Goal: Information Seeking & Learning: Check status

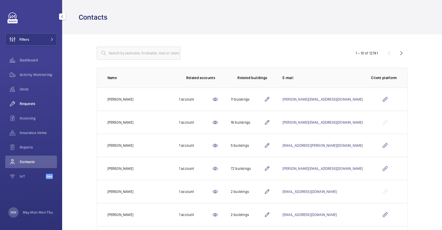
click at [29, 100] on div "Requests" at bounding box center [31, 103] width 52 height 12
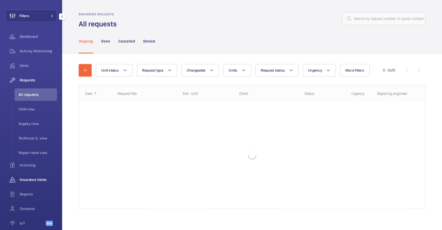
scroll to position [34, 0]
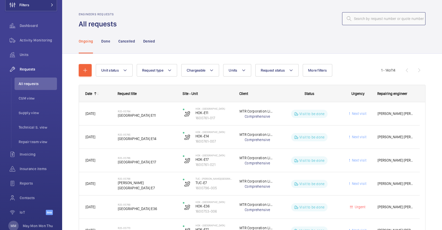
click at [356, 18] on input "text" at bounding box center [383, 18] width 83 height 13
paste input "R25-10695"
type input "R25-10695"
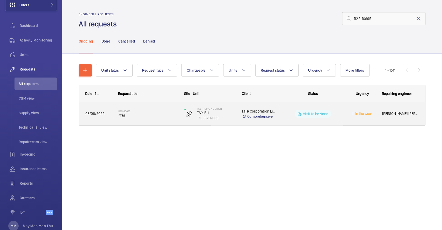
click at [156, 121] on div "R25-10695 年檢" at bounding box center [145, 113] width 66 height 23
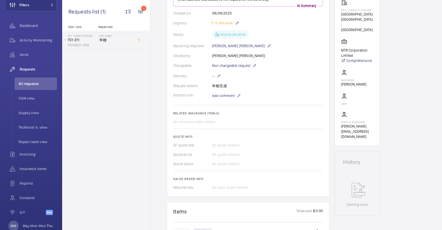
scroll to position [104, 0]
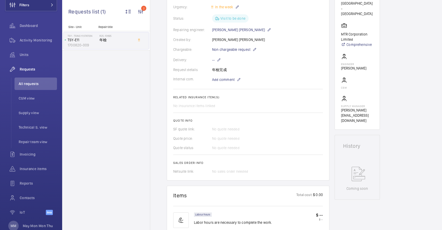
click at [222, 70] on div "Request details 年檢完成" at bounding box center [248, 69] width 150 height 5
drag, startPoint x: 228, startPoint y: 68, endPoint x: 212, endPoint y: 69, distance: 16.9
click at [212, 69] on div "Request details 年檢完成" at bounding box center [248, 69] width 150 height 5
copy div "年檢完成"
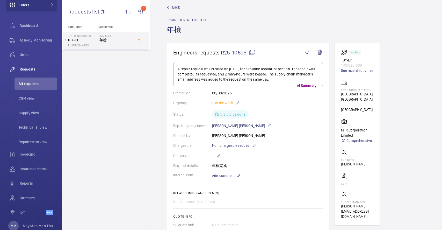
scroll to position [0, 0]
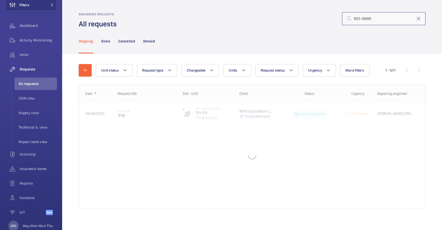
drag, startPoint x: 369, startPoint y: 18, endPoint x: 258, endPoint y: 6, distance: 112.3
click at [258, 6] on wm-front-admin-header "Engineers requests All requests R25-10695" at bounding box center [252, 14] width 380 height 29
paste input "09098"
type input "R25-09098"
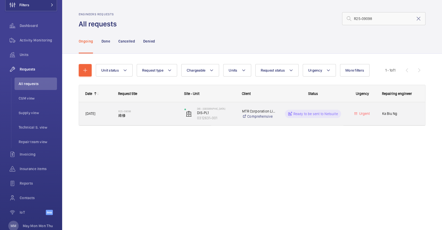
click at [154, 118] on span "維修" at bounding box center [147, 115] width 59 height 5
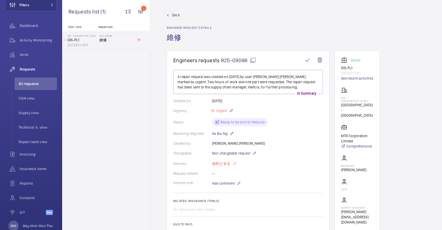
drag, startPoint x: 208, startPoint y: 164, endPoint x: 230, endPoint y: 165, distance: 22.6
click at [230, 165] on div "Delivery: 物料已拿走" at bounding box center [248, 163] width 150 height 6
copy div "物料已拿走"
drag, startPoint x: 355, startPoint y: 68, endPoint x: 340, endPoint y: 68, distance: 15.0
click at [340, 68] on wm-front-card "Working DIS-PL1 0312631-001 See recent activities DIS - Disney Station [GEOGRAP…" at bounding box center [357, 141] width 45 height 181
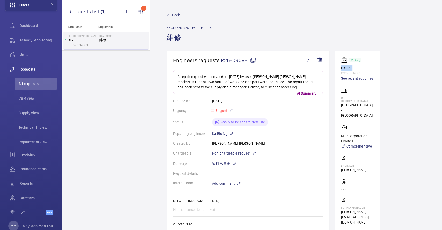
copy p "DIS-PL1"
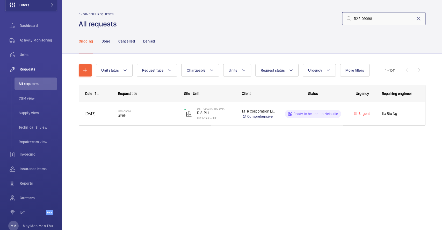
drag, startPoint x: 383, startPoint y: 20, endPoint x: 301, endPoint y: 20, distance: 81.6
click at [301, 20] on div "R25-09098" at bounding box center [273, 18] width 306 height 12
paste input "10695"
type input "R25-10695"
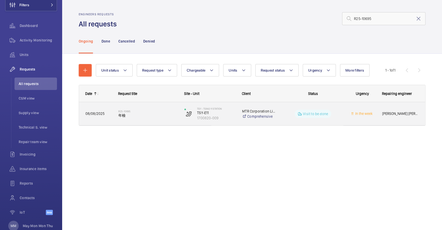
click at [161, 116] on span "年檢" at bounding box center [147, 115] width 59 height 5
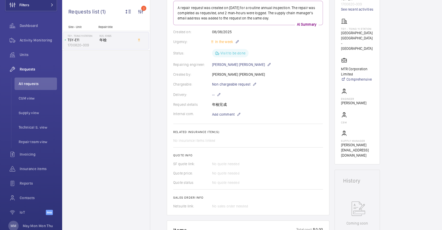
scroll to position [34, 0]
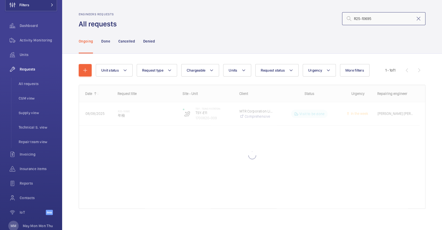
drag, startPoint x: 373, startPoint y: 18, endPoint x: 253, endPoint y: 11, distance: 120.3
click at [253, 11] on wm-front-admin-header "Engineers requests All requests R25-10695" at bounding box center [252, 14] width 380 height 29
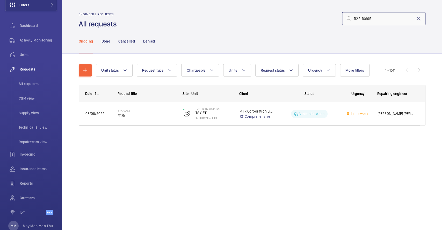
paste input "05768"
type input "R25-05768"
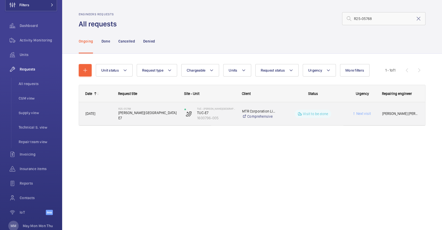
click at [150, 110] on h2 "R25-05768" at bounding box center [147, 108] width 59 height 3
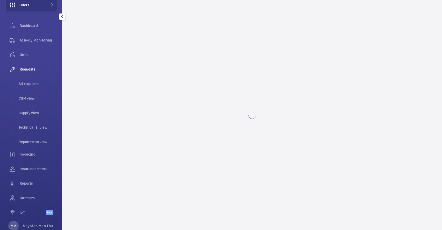
click at [33, 66] on div "Requests" at bounding box center [31, 69] width 52 height 12
click at [27, 69] on span "Requests" at bounding box center [38, 69] width 37 height 5
click at [211, 130] on wm-front-async-data-loader at bounding box center [252, 115] width 380 height 230
click at [23, 69] on span "Requests" at bounding box center [38, 69] width 37 height 5
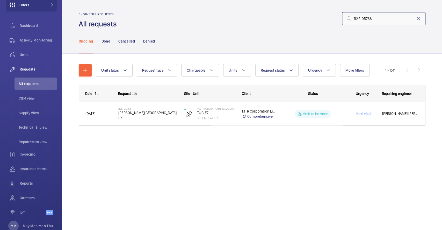
click at [377, 21] on input "R25-05768" at bounding box center [383, 18] width 83 height 13
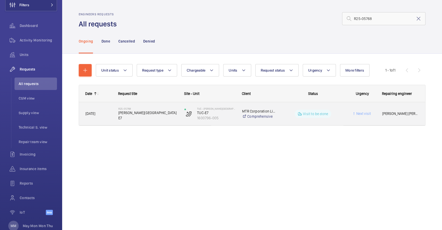
click at [157, 110] on h2 "R25-05768" at bounding box center [147, 108] width 59 height 3
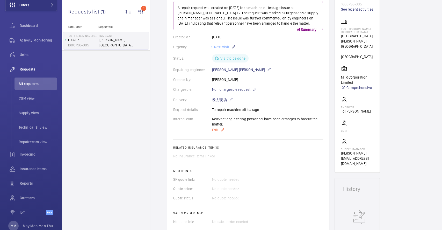
scroll to position [34, 0]
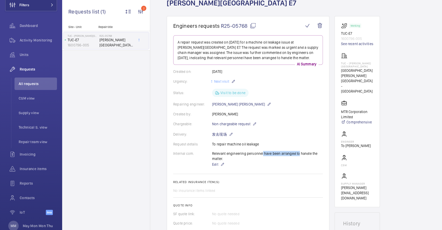
drag, startPoint x: 261, startPoint y: 155, endPoint x: 298, endPoint y: 153, distance: 36.6
click at [298, 153] on div "Relevant engineering personnel have been arranged to handle the matter. Edit" at bounding box center [267, 159] width 111 height 17
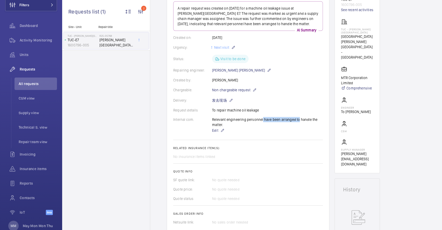
scroll to position [67, 0]
click at [282, 125] on div "Relevant engineering personnel have been arranged to handle the matter. Edit" at bounding box center [267, 126] width 111 height 17
drag, startPoint x: 262, startPoint y: 112, endPoint x: 212, endPoint y: 111, distance: 50.3
click at [212, 111] on div "Request details To repair machine oil leakage" at bounding box center [248, 111] width 150 height 5
copy div "To repair machine oil leakage"
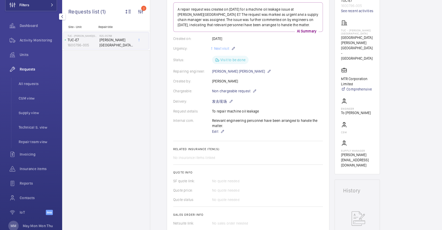
click at [35, 70] on span "Requests" at bounding box center [38, 69] width 37 height 5
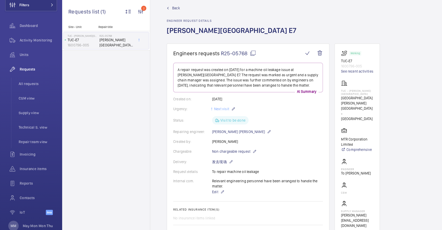
scroll to position [0, 0]
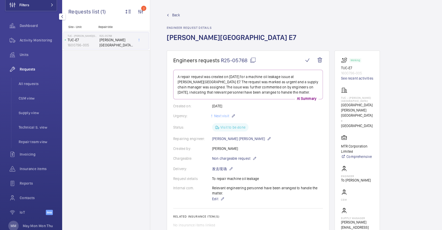
click at [27, 67] on span "Requests" at bounding box center [38, 69] width 37 height 5
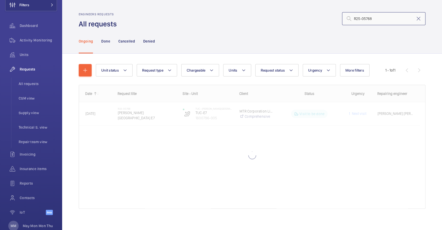
drag, startPoint x: 384, startPoint y: 18, endPoint x: 268, endPoint y: 14, distance: 116.1
click at [269, 14] on div "R25-05768" at bounding box center [273, 18] width 306 height 12
paste input "70"
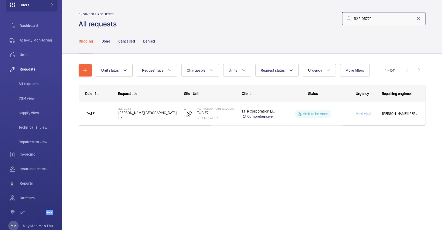
type input "R25-05770"
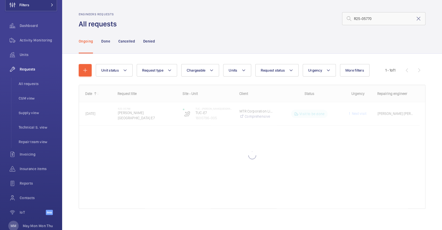
click at [267, 21] on div "R25-05770" at bounding box center [273, 18] width 306 height 12
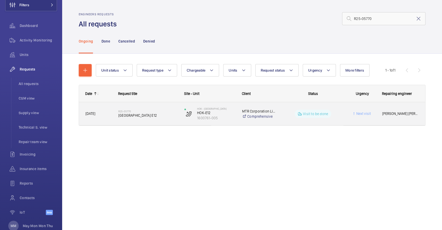
click at [141, 117] on span "[GEOGRAPHIC_DATA] E12" at bounding box center [147, 115] width 59 height 5
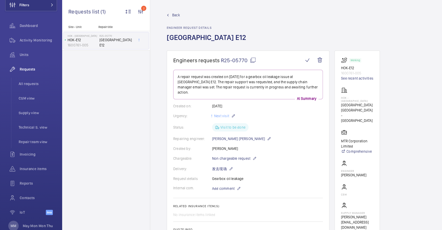
drag, startPoint x: 245, startPoint y: 170, endPoint x: 212, endPoint y: 171, distance: 33.4
click at [212, 171] on wm-front-card-body "A repair request was created on [DATE] for a gearbox oil leakage issue at [GEOG…" at bounding box center [248, 176] width 150 height 213
copy div "Gearbox oil leakage"
click at [34, 71] on span "Requests" at bounding box center [38, 69] width 37 height 5
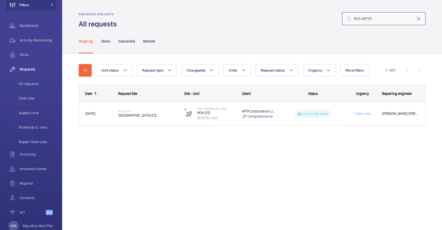
drag, startPoint x: 373, startPoint y: 17, endPoint x: 325, endPoint y: 18, distance: 48.7
click at [325, 18] on div "R25-05770" at bounding box center [273, 18] width 306 height 12
paste input "69"
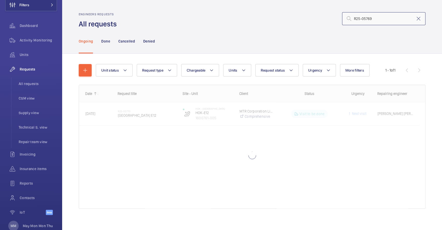
type input "R25-05769"
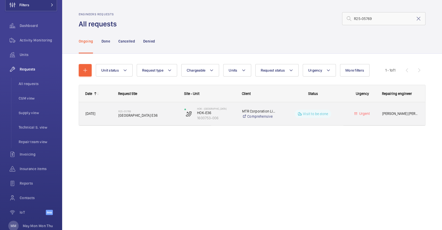
click at [249, 122] on div "MTR Corporation Limited Comprehensive" at bounding box center [256, 113] width 41 height 21
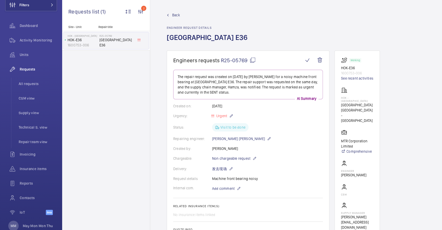
scroll to position [34, 0]
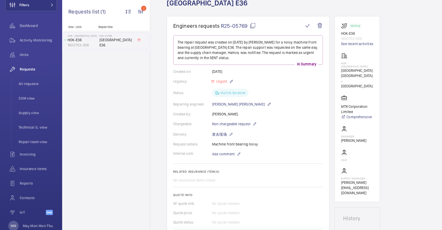
drag, startPoint x: 260, startPoint y: 144, endPoint x: 212, endPoint y: 146, distance: 47.2
click at [212, 146] on div "Request details Machine front bearing noisy" at bounding box center [248, 143] width 150 height 5
copy p "Machine front bearing noisy"
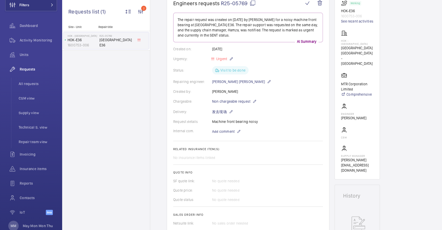
scroll to position [0, 0]
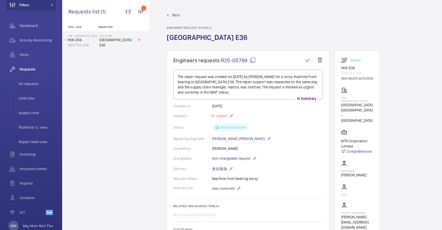
drag, startPoint x: 253, startPoint y: 193, endPoint x: 257, endPoint y: 199, distance: 7.0
drag, startPoint x: 257, startPoint y: 199, endPoint x: 407, endPoint y: 163, distance: 154.8
click at [247, 174] on wm-front-card-body "The repair request was created on [DATE] by [PERSON_NAME] for a noisy machine f…" at bounding box center [248, 176] width 150 height 213
drag, startPoint x: 260, startPoint y: 177, endPoint x: 208, endPoint y: 179, distance: 52.4
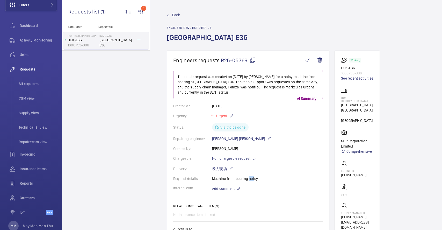
click at [208, 179] on div "Request details Machine front bearing noisy" at bounding box center [248, 178] width 150 height 5
copy div "Machine front bearing noisy"
click at [27, 67] on span "Requests" at bounding box center [38, 69] width 37 height 5
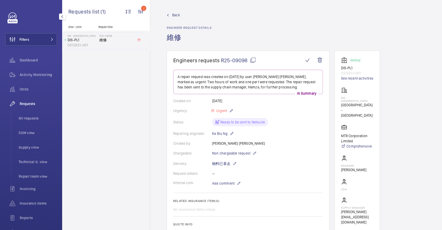
click at [113, 75] on div "Site - Unit Repair title DIS - Disney Station DIS-PL1 0312631-001 R25-09098 維修" at bounding box center [106, 127] width 88 height 205
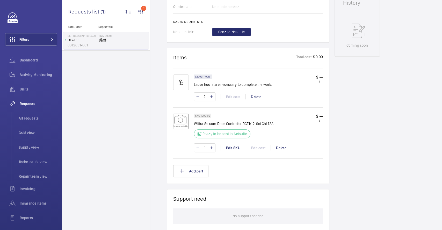
scroll to position [234, 0]
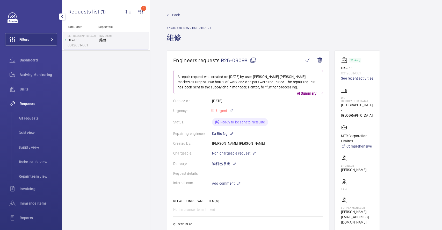
click at [32, 103] on span "Requests" at bounding box center [38, 103] width 37 height 5
click at [21, 91] on span "Units" at bounding box center [38, 89] width 37 height 5
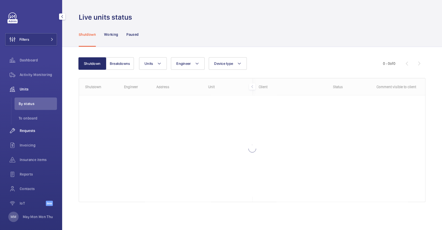
click at [24, 130] on span "Requests" at bounding box center [38, 130] width 37 height 5
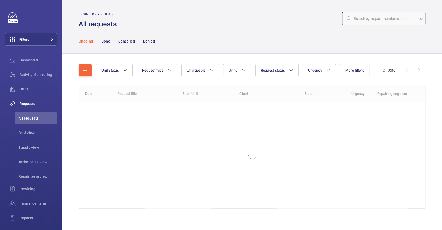
click at [372, 17] on input "text" at bounding box center [383, 18] width 83 height 13
paste input "R25-08770"
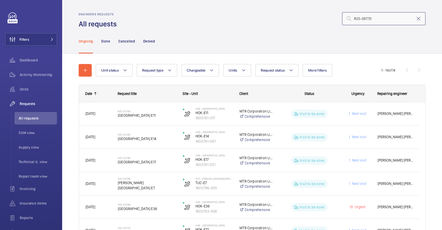
click at [374, 21] on input "R25-08770" at bounding box center [383, 18] width 83 height 13
drag, startPoint x: 356, startPoint y: 18, endPoint x: 321, endPoint y: 18, distance: 35.2
click at [321, 18] on div "R25-08770" at bounding box center [273, 18] width 306 height 12
type input "08770"
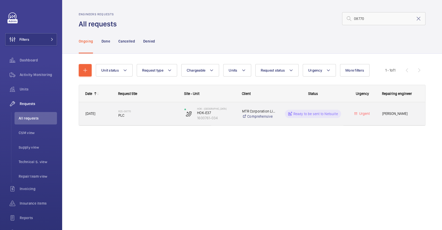
click at [162, 114] on span "PLC" at bounding box center [147, 115] width 59 height 5
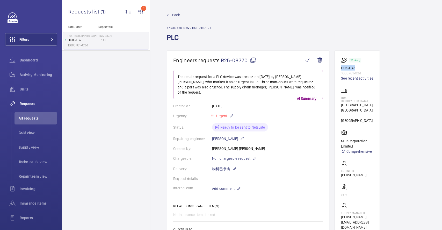
drag, startPoint x: 355, startPoint y: 67, endPoint x: 341, endPoint y: 68, distance: 14.2
click at [341, 68] on p "HOK-E37" at bounding box center [357, 67] width 32 height 5
copy p "HOK-E37"
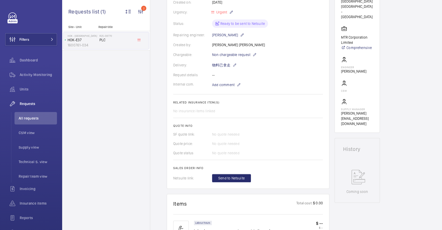
scroll to position [34, 0]
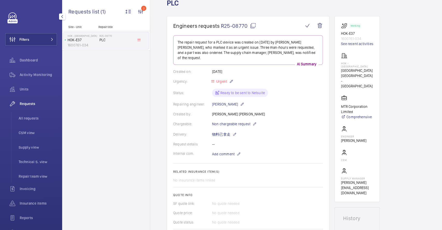
click at [28, 105] on span "Requests" at bounding box center [38, 103] width 37 height 5
click at [27, 116] on span "All requests" at bounding box center [38, 118] width 38 height 5
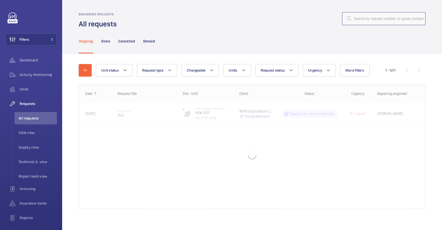
click at [352, 18] on input "text" at bounding box center [383, 18] width 83 height 13
paste input "R25-05766"
type input "R25-05766"
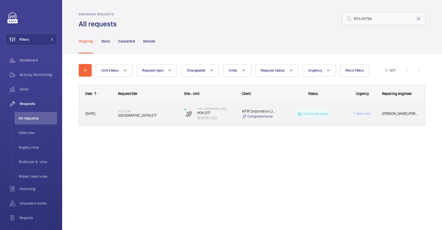
click at [149, 121] on div "R25-05766 Hong Kong Station E17" at bounding box center [147, 113] width 59 height 15
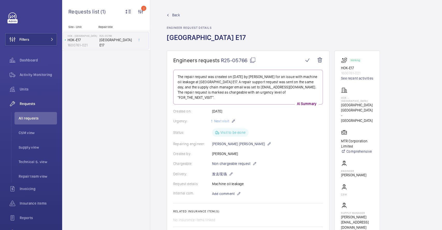
drag, startPoint x: 248, startPoint y: 179, endPoint x: 211, endPoint y: 179, distance: 36.3
click at [211, 181] on div "Request details Machine oil leakage" at bounding box center [248, 183] width 150 height 5
copy div "Machine oil leakage"
click at [29, 117] on span "All requests" at bounding box center [38, 118] width 38 height 5
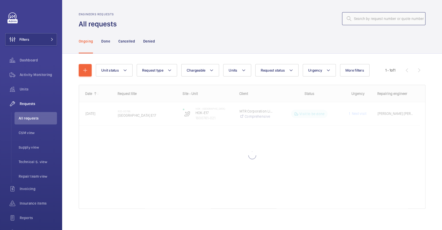
click at [365, 19] on input "text" at bounding box center [383, 18] width 83 height 13
paste input "R25-05765"
type input "R25-05765"
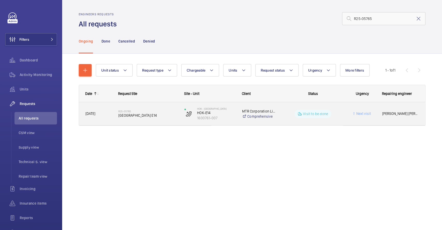
click at [163, 120] on div "R25-05765 Hong Kong Station E14" at bounding box center [147, 113] width 59 height 15
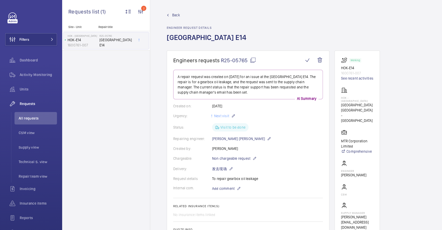
drag, startPoint x: 260, startPoint y: 178, endPoint x: 214, endPoint y: 179, distance: 45.6
click at [210, 181] on div "Request details To repair gearbox oil leakage" at bounding box center [248, 178] width 150 height 5
copy div "To repair gearbox oil leakage"
click at [39, 119] on span "All requests" at bounding box center [38, 118] width 38 height 5
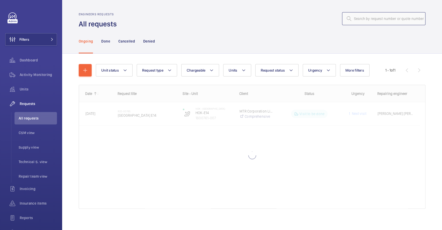
click at [382, 19] on input "text" at bounding box center [383, 18] width 83 height 13
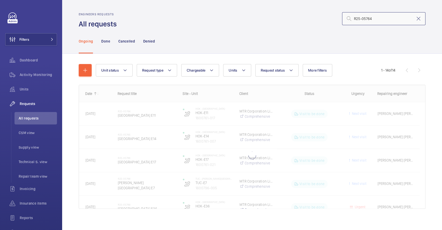
type input "R25-05764"
click at [354, 41] on div "Ongoing Done Cancelled Denied" at bounding box center [252, 41] width 347 height 25
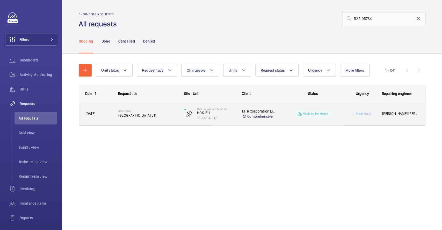
click at [169, 119] on div "R25-05764 Hong Kong Station E11" at bounding box center [147, 113] width 59 height 15
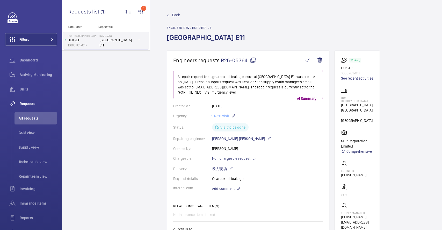
drag, startPoint x: 243, startPoint y: 177, endPoint x: 213, endPoint y: 181, distance: 30.7
click at [213, 181] on div "Request details Gearbox oil leakage" at bounding box center [248, 178] width 150 height 5
copy p "Gearbox oil leakage"
